Goal: Task Accomplishment & Management: Use online tool/utility

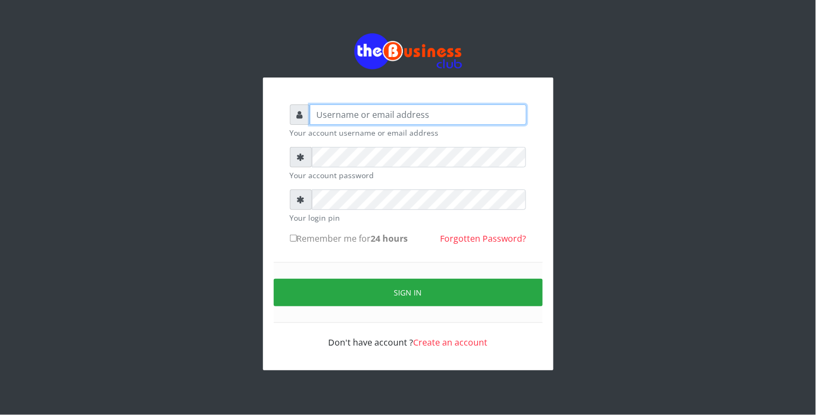
type input "Revgaly"
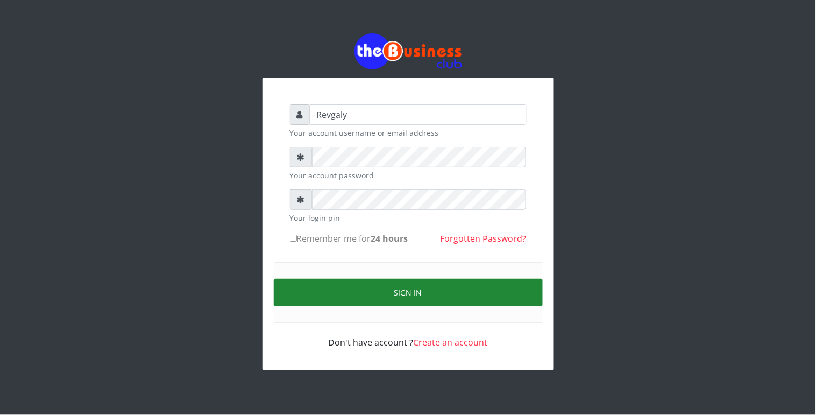
click at [387, 288] on button "Sign in" at bounding box center [408, 292] width 269 height 27
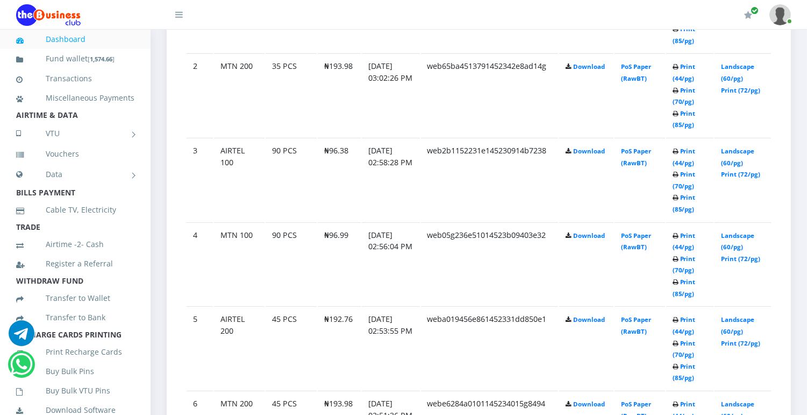
scroll to position [707, 0]
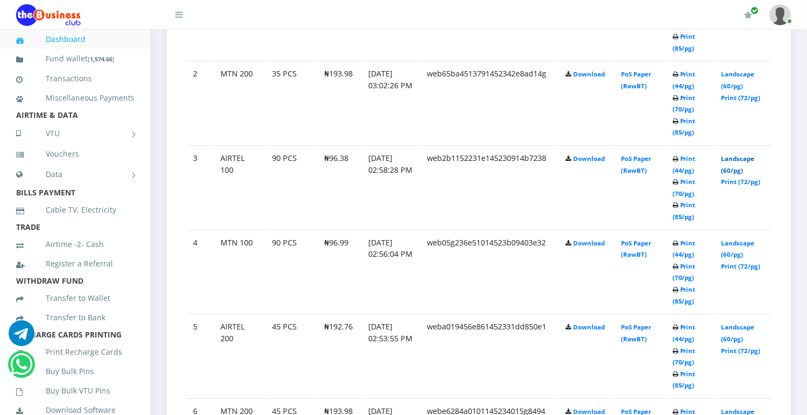
click at [737, 169] on link "Landscape (60/pg)" at bounding box center [737, 164] width 33 height 20
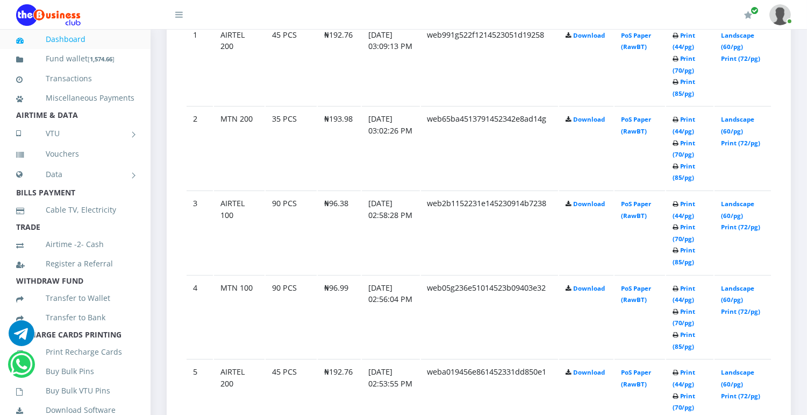
scroll to position [707, 0]
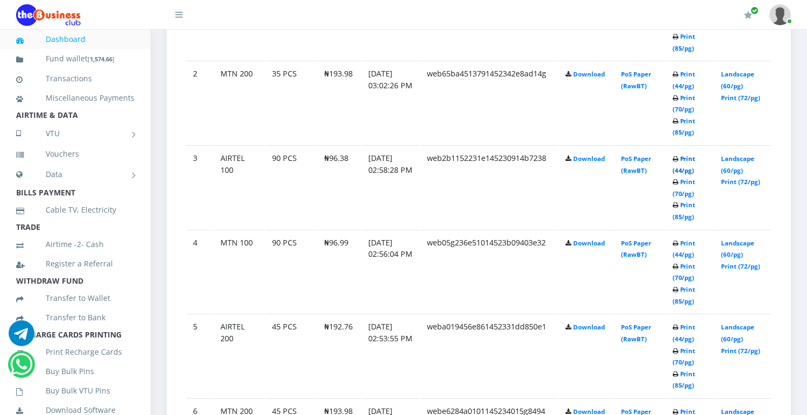
click at [681, 170] on link "Print (44/pg)" at bounding box center [684, 164] width 23 height 20
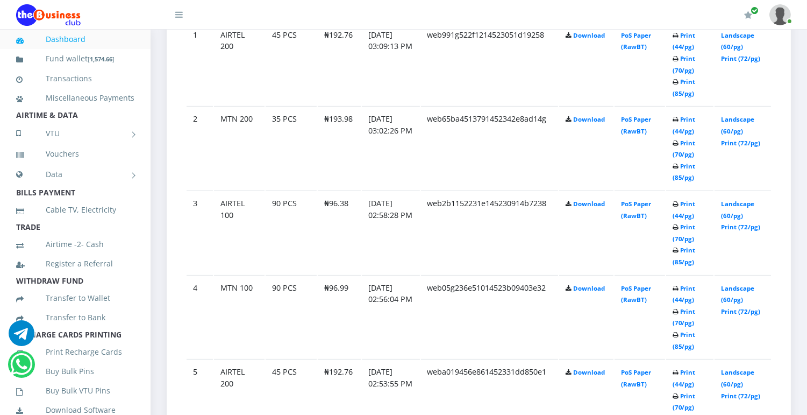
scroll to position [707, 0]
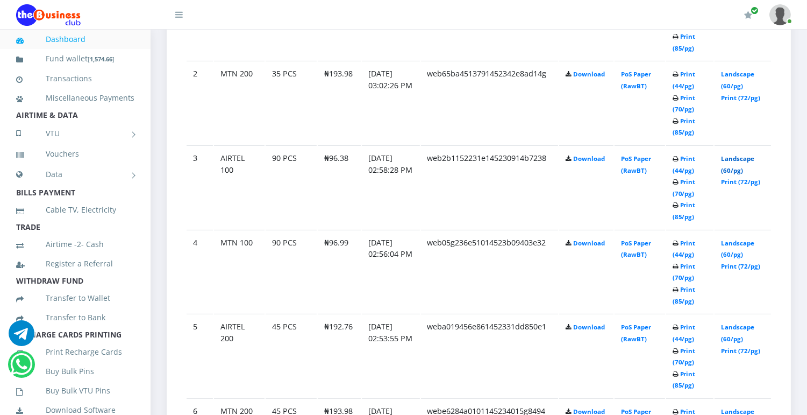
click at [732, 159] on link "Landscape (60/pg)" at bounding box center [737, 164] width 33 height 20
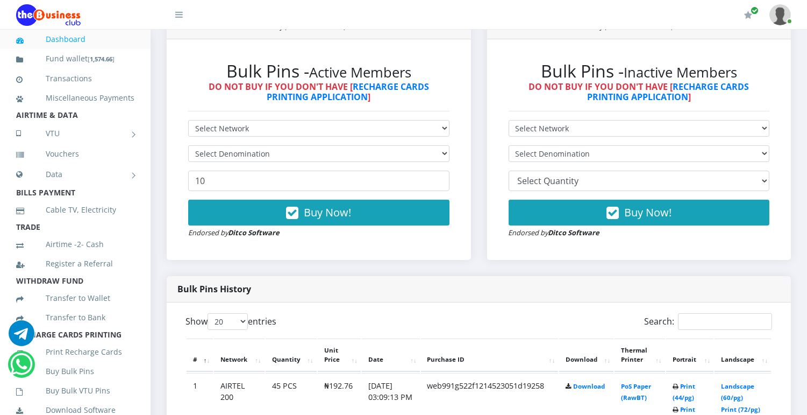
scroll to position [353, 0]
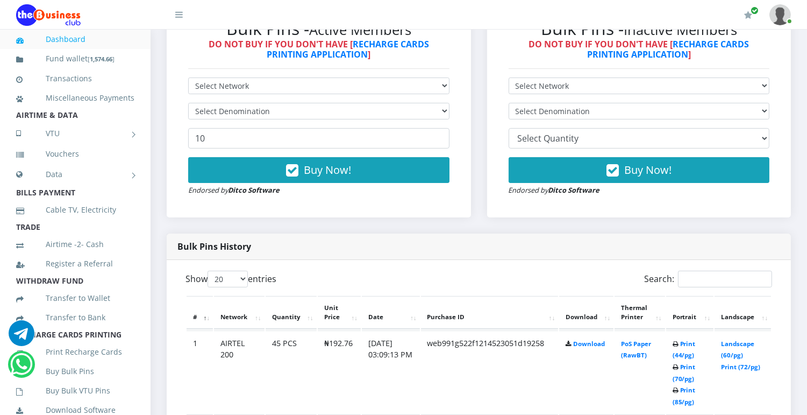
click at [638, 303] on th "Thermal Printer" at bounding box center [640, 312] width 50 height 33
click at [684, 316] on th "Portrait" at bounding box center [690, 312] width 48 height 33
click at [737, 314] on th "Landscape" at bounding box center [743, 312] width 56 height 33
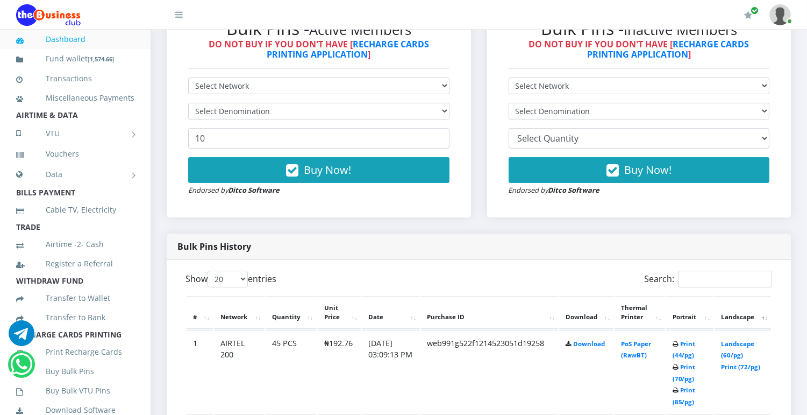
click at [737, 314] on th "Landscape" at bounding box center [743, 312] width 56 height 33
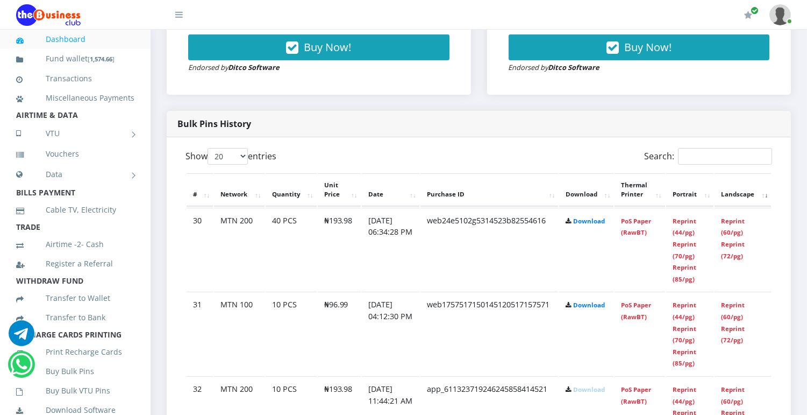
scroll to position [499, 0]
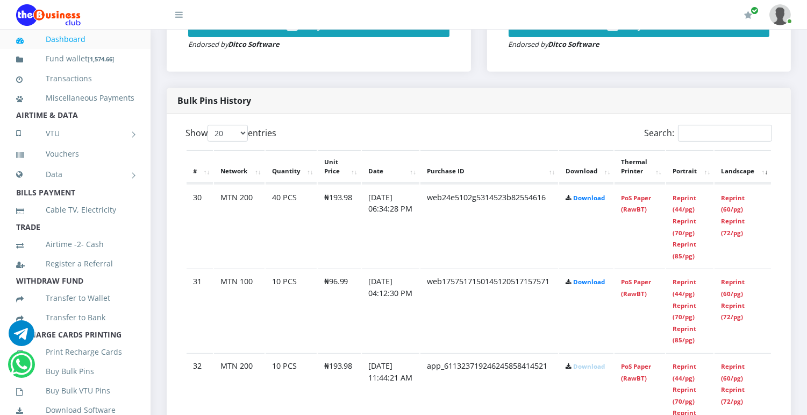
click at [695, 167] on th "Portrait" at bounding box center [690, 166] width 48 height 33
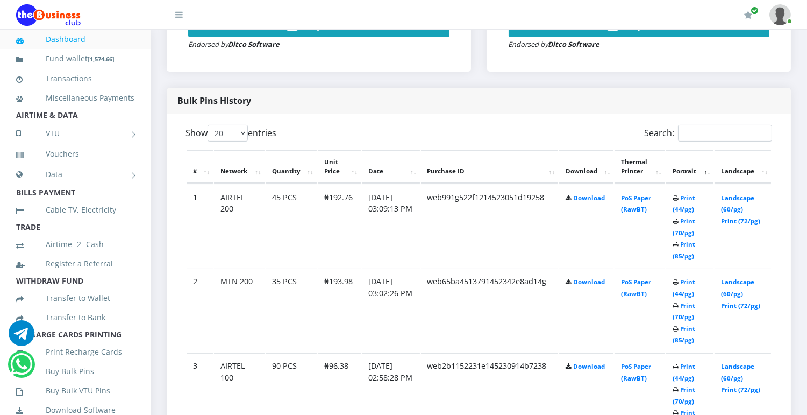
click at [644, 169] on th "Thermal Printer" at bounding box center [640, 166] width 50 height 33
click at [601, 169] on th "Download" at bounding box center [586, 166] width 54 height 33
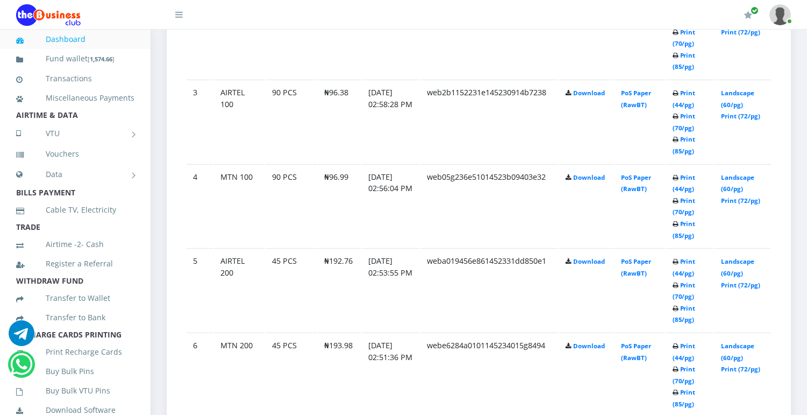
scroll to position [780, 0]
